Goal: Task Accomplishment & Management: Complete application form

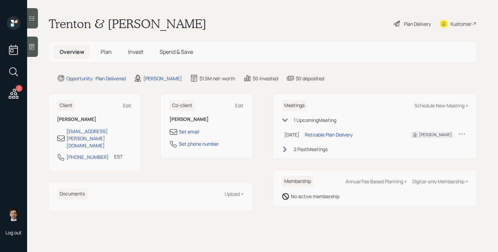
click at [110, 47] on h5 "Plan" at bounding box center [106, 52] width 22 height 15
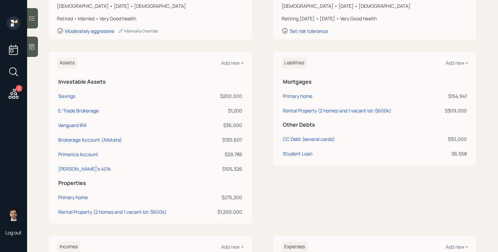
scroll to position [124, 0]
